Goal: Task Accomplishment & Management: Manage account settings

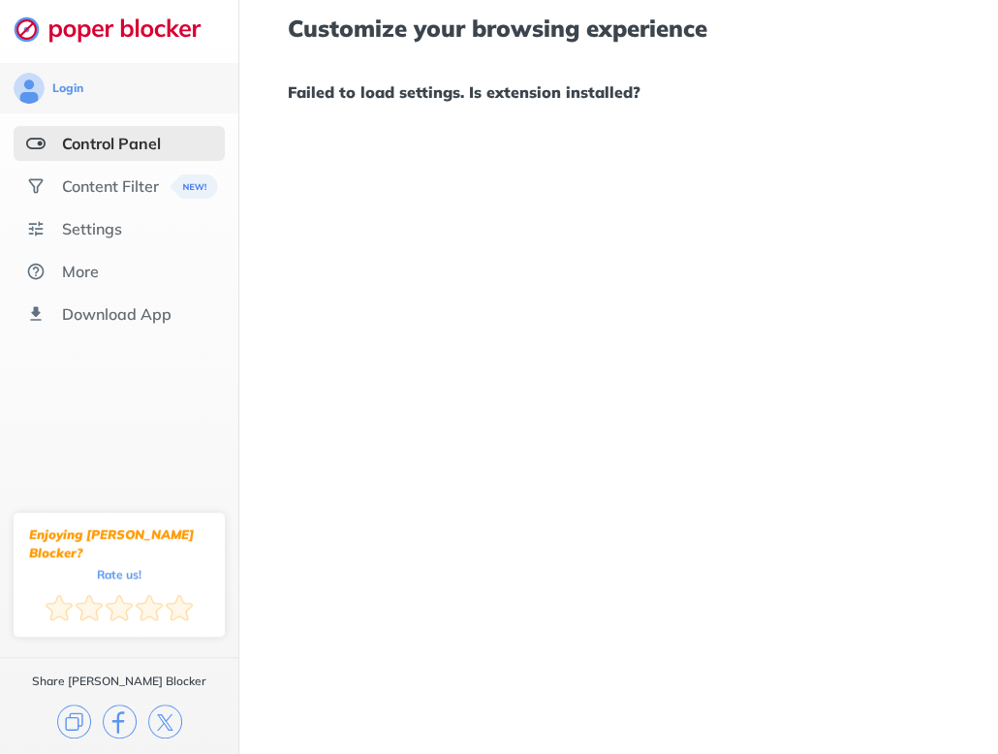
click at [463, 221] on div "Customize your browsing experience Failed to load settings. Is extension instal…" at bounding box center [719, 377] width 960 height 754
click at [121, 177] on div "Content Filter" at bounding box center [110, 185] width 97 height 19
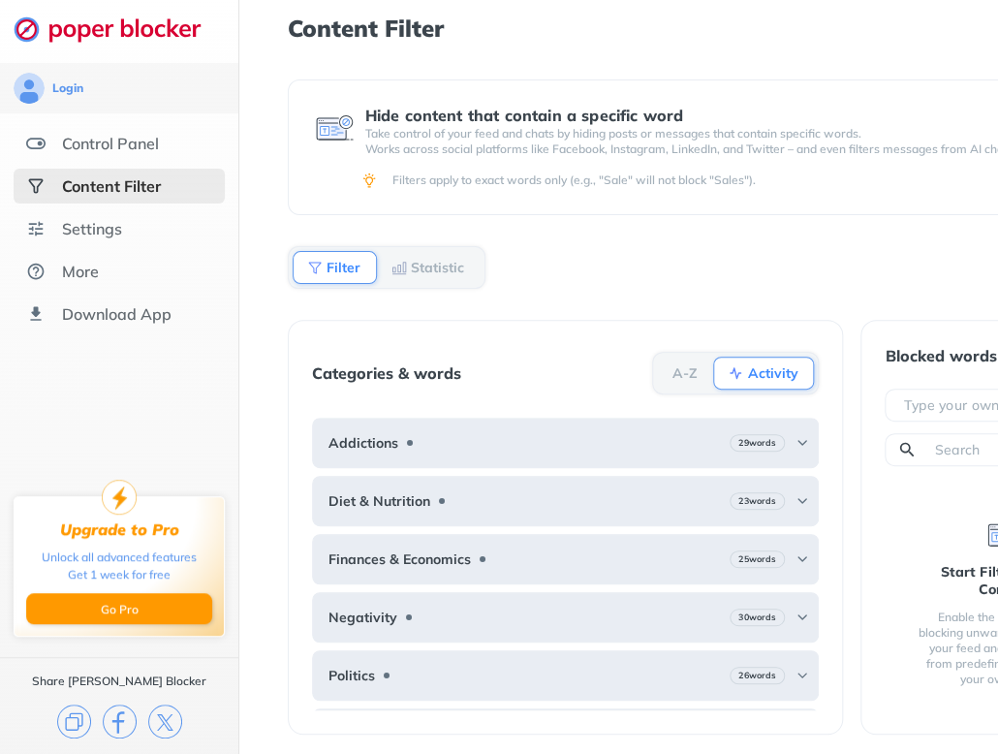
click at [121, 139] on div "Control Panel" at bounding box center [110, 143] width 97 height 19
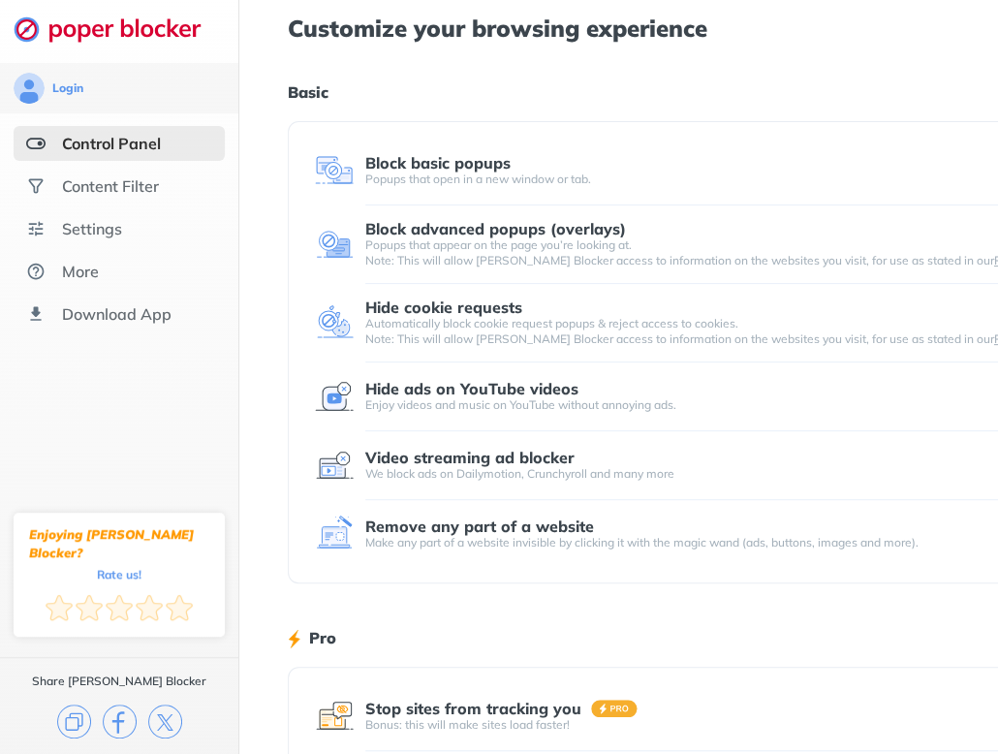
click at [648, 154] on div "Block basic popups" at bounding box center [721, 162] width 712 height 17
click at [424, 161] on div "Block basic popups" at bounding box center [437, 162] width 145 height 17
click at [36, 142] on img at bounding box center [35, 143] width 19 height 19
click at [88, 236] on div "Settings" at bounding box center [92, 228] width 60 height 19
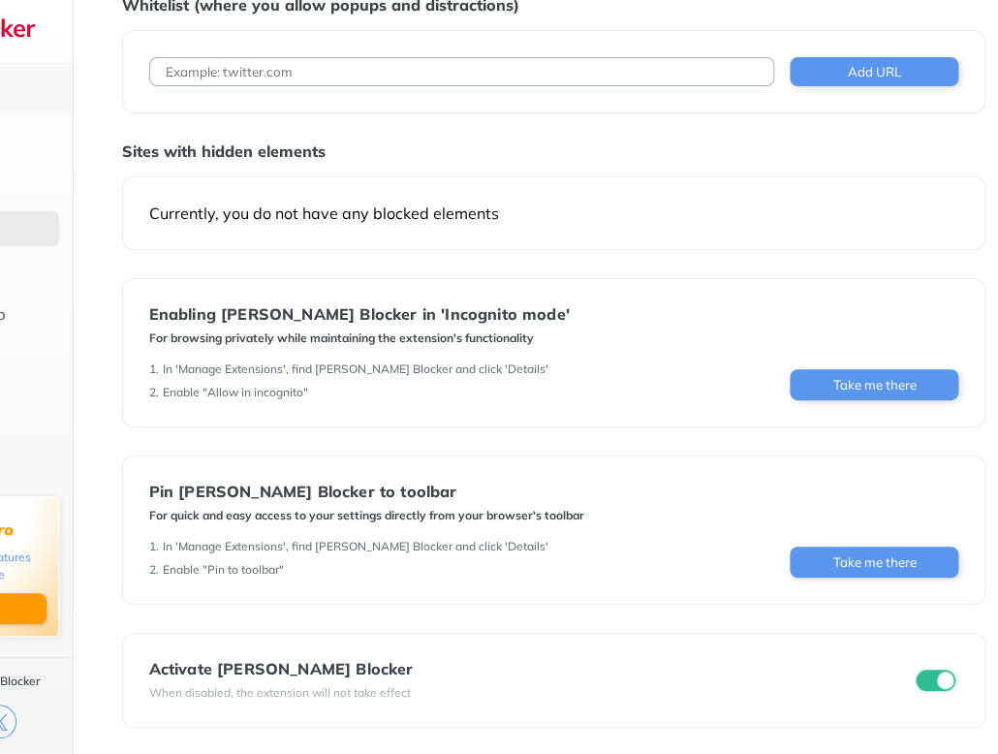
scroll to position [84, 165]
click at [928, 676] on input "checkbox" at bounding box center [937, 680] width 41 height 21
